Goal: Transaction & Acquisition: Purchase product/service

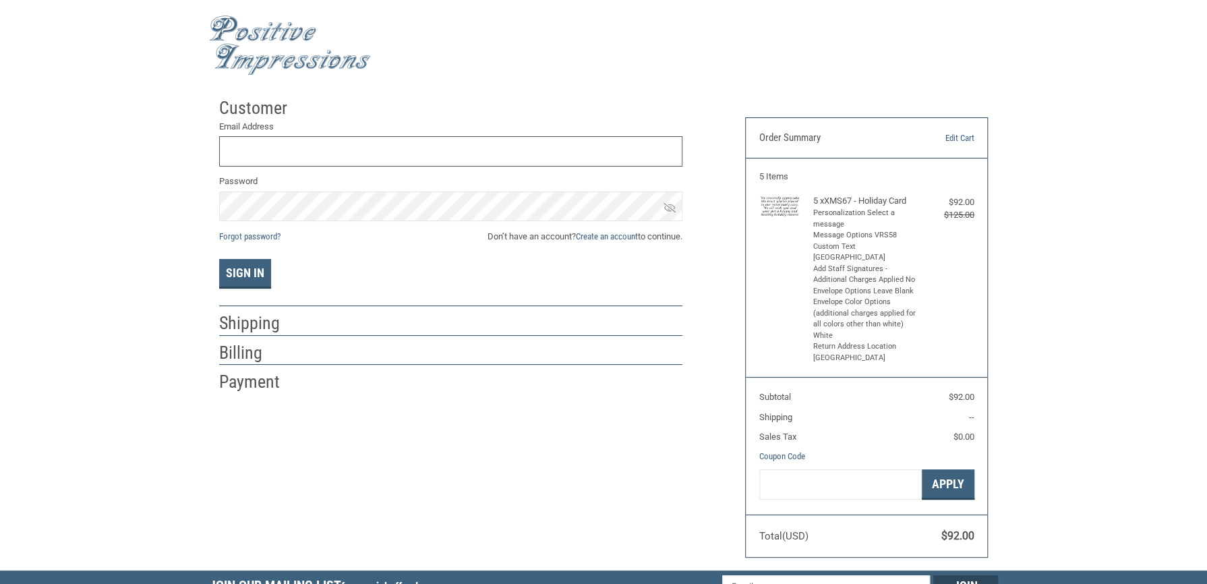
type input "[EMAIL_ADDRESS][DOMAIN_NAME]"
click at [97, 270] on div "Customer Returning Customer Email Address [EMAIL_ADDRESS][DOMAIN_NAME] Password…" at bounding box center [603, 330] width 1207 height 479
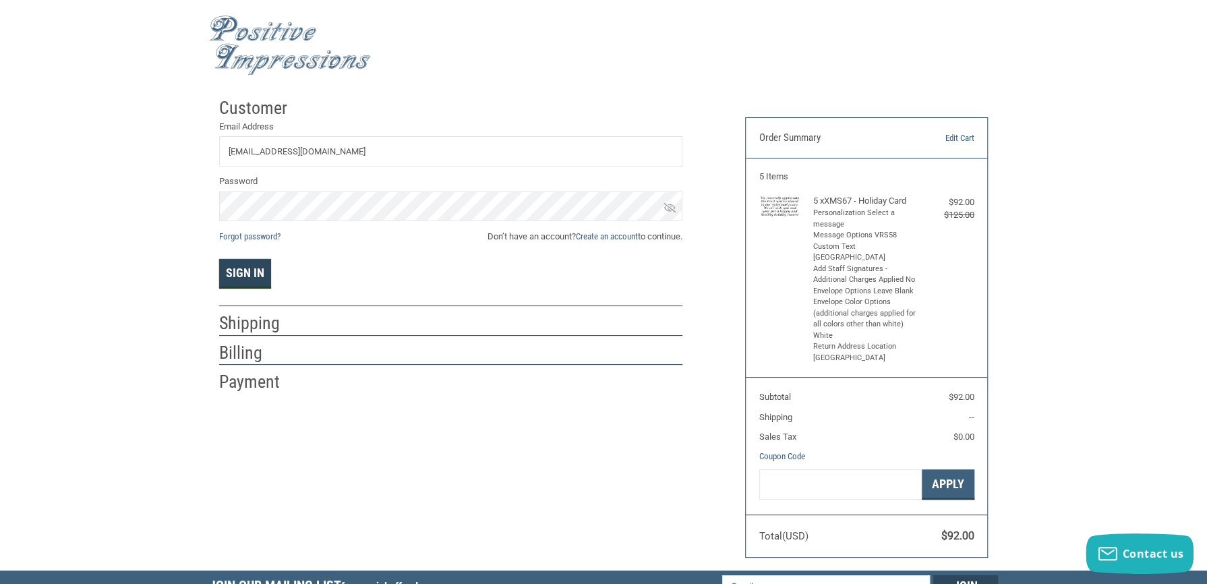
click at [242, 266] on button "Sign In" at bounding box center [245, 274] width 52 height 30
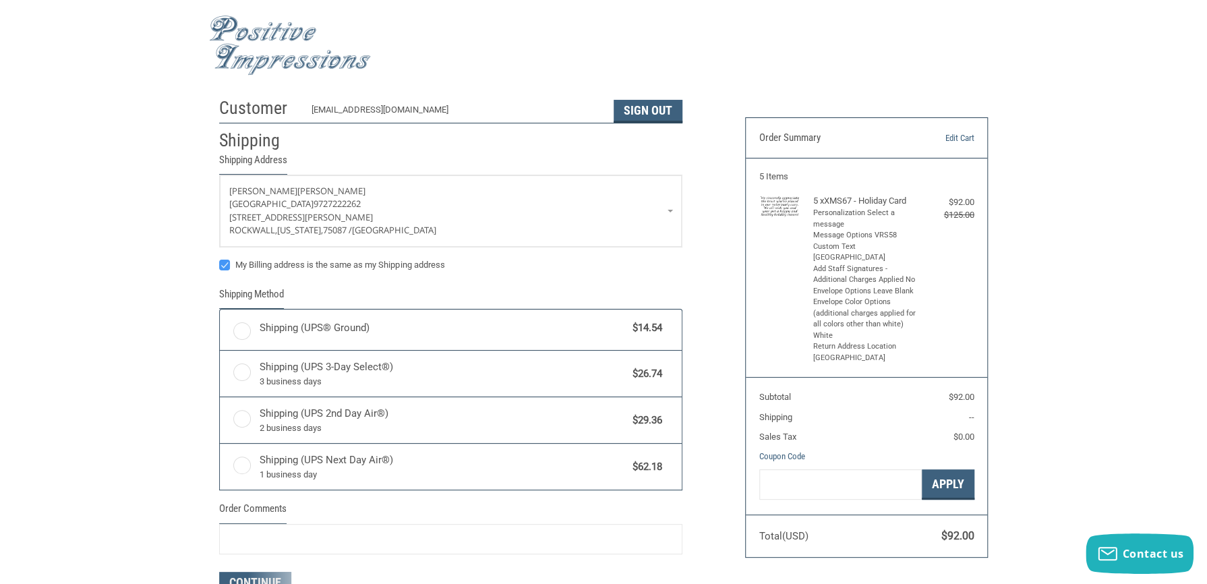
radio input "true"
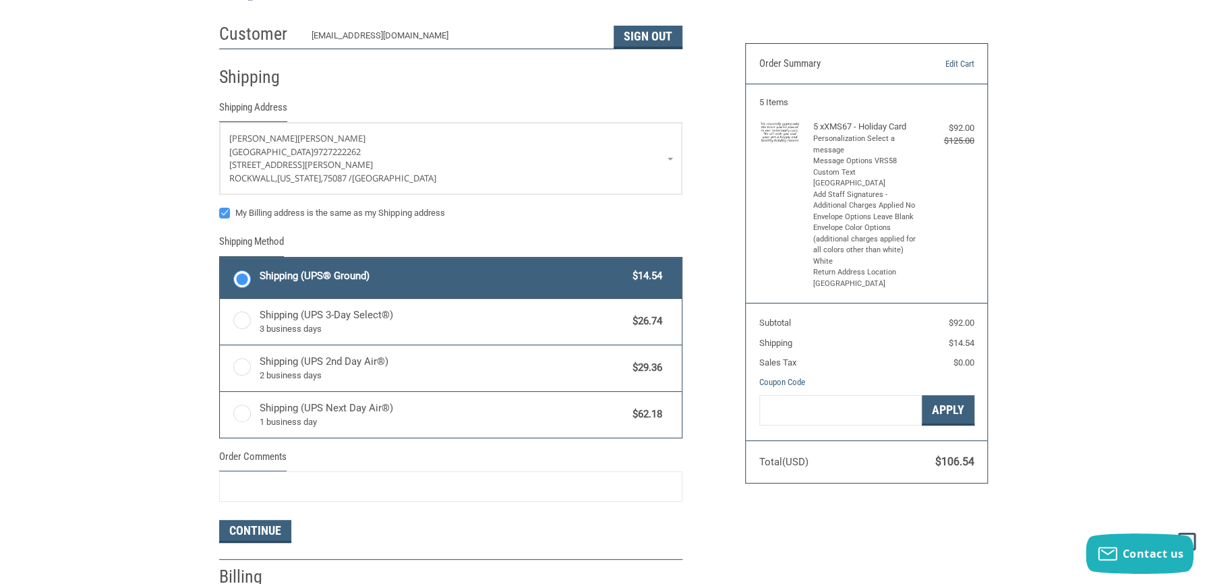
scroll to position [142, 0]
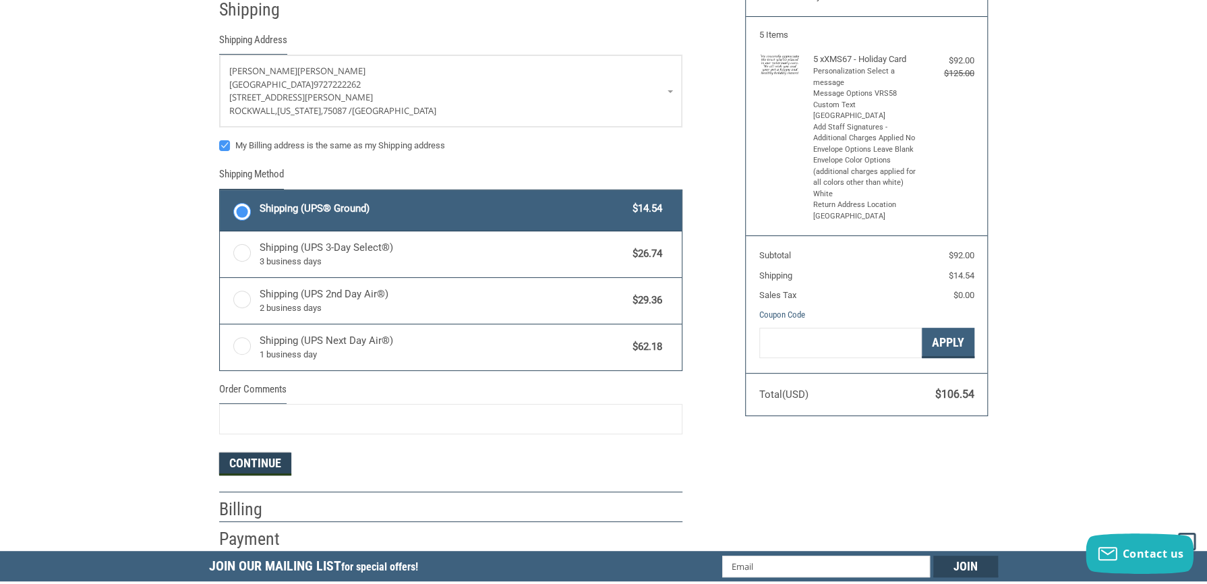
click at [241, 469] on button "Continue" at bounding box center [255, 463] width 72 height 23
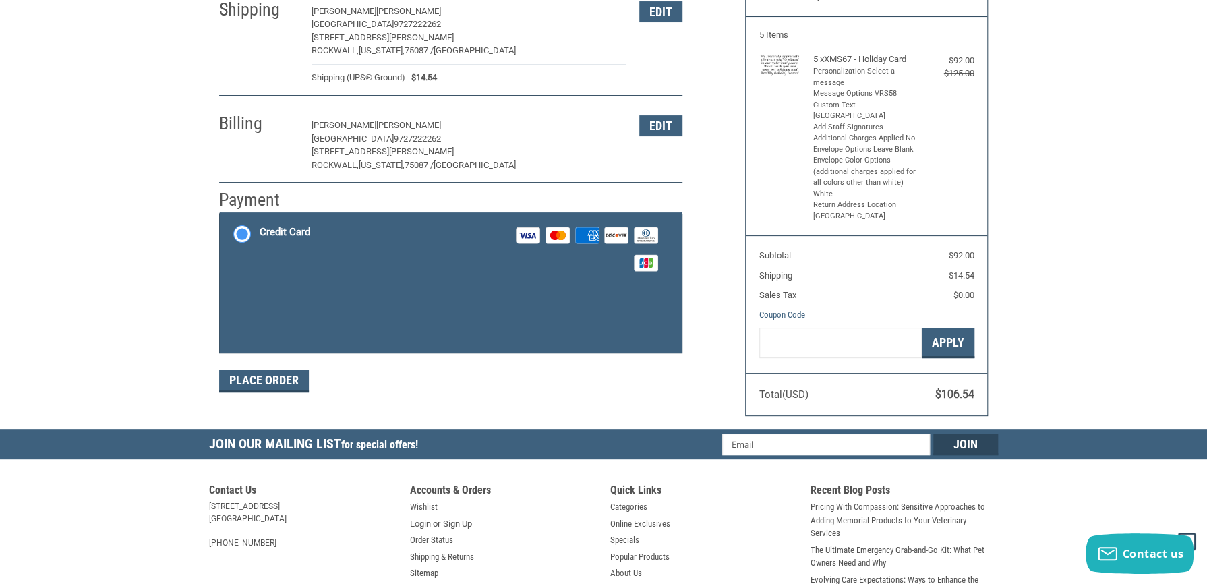
scroll to position [185, 0]
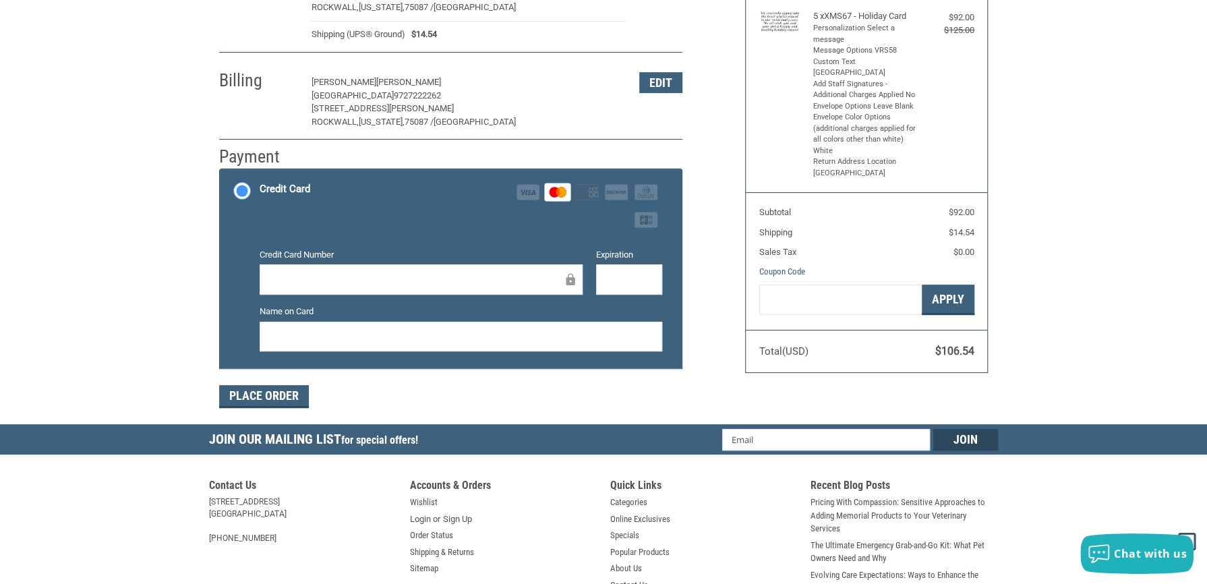
click at [512, 318] on div "Name on Card" at bounding box center [461, 329] width 416 height 49
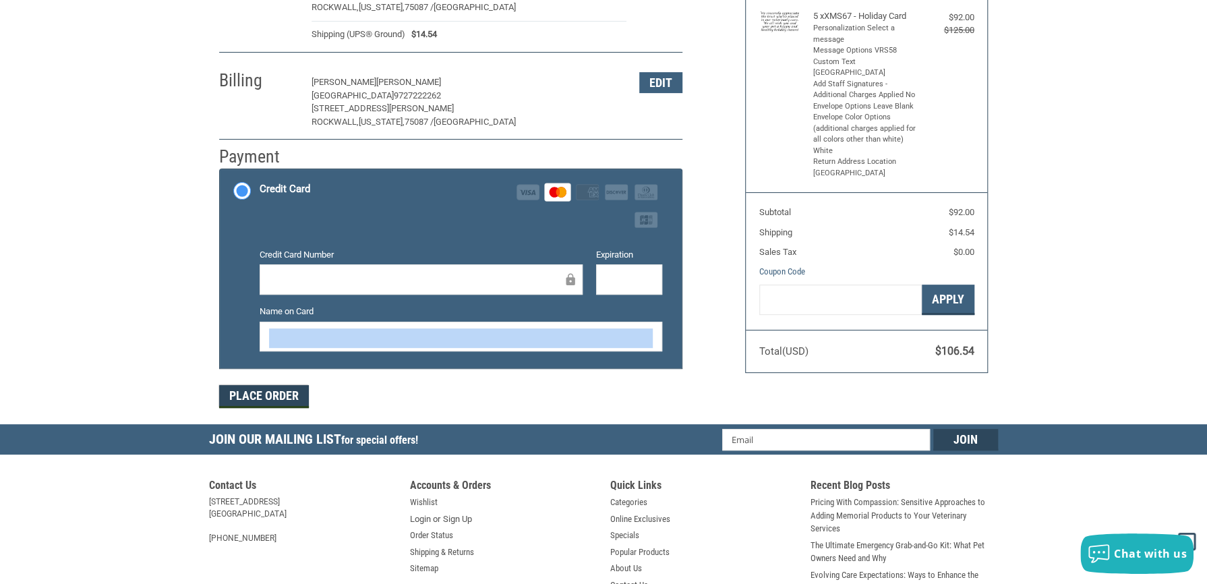
click at [281, 392] on button "Place Order" at bounding box center [264, 396] width 90 height 23
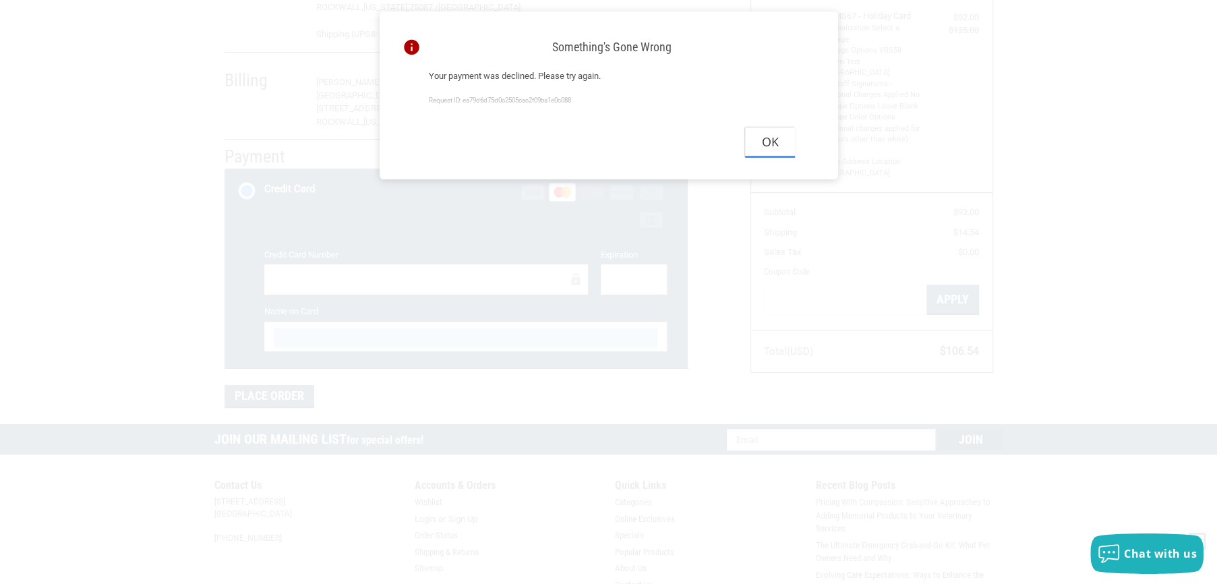
click at [769, 138] on button "Ok" at bounding box center [770, 142] width 50 height 30
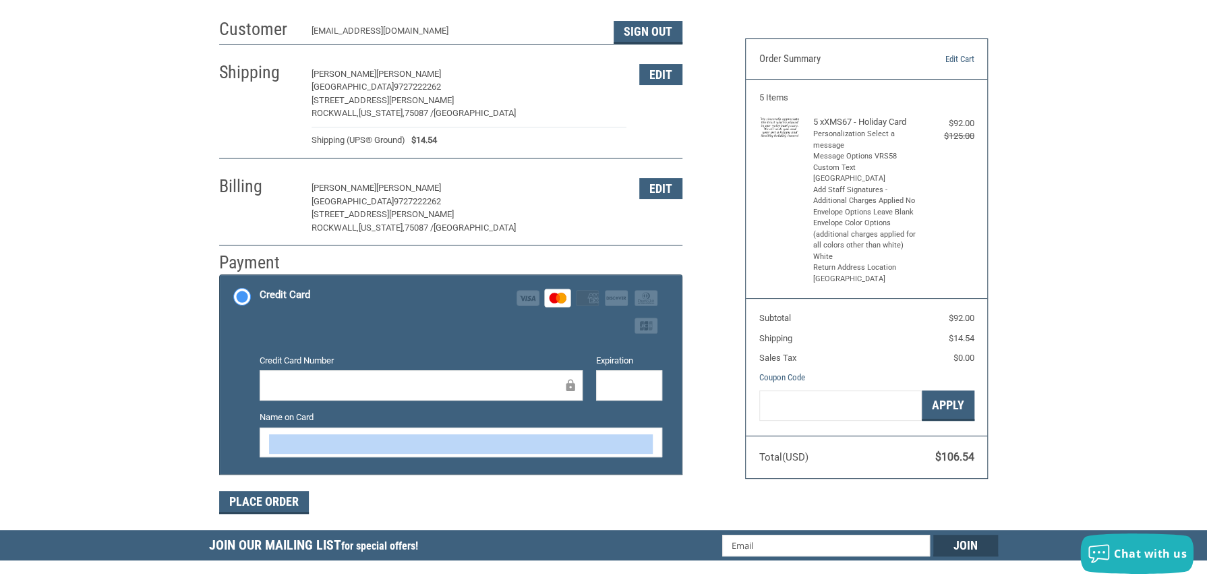
scroll to position [0, 0]
